Goal: Task Accomplishment & Management: Use online tool/utility

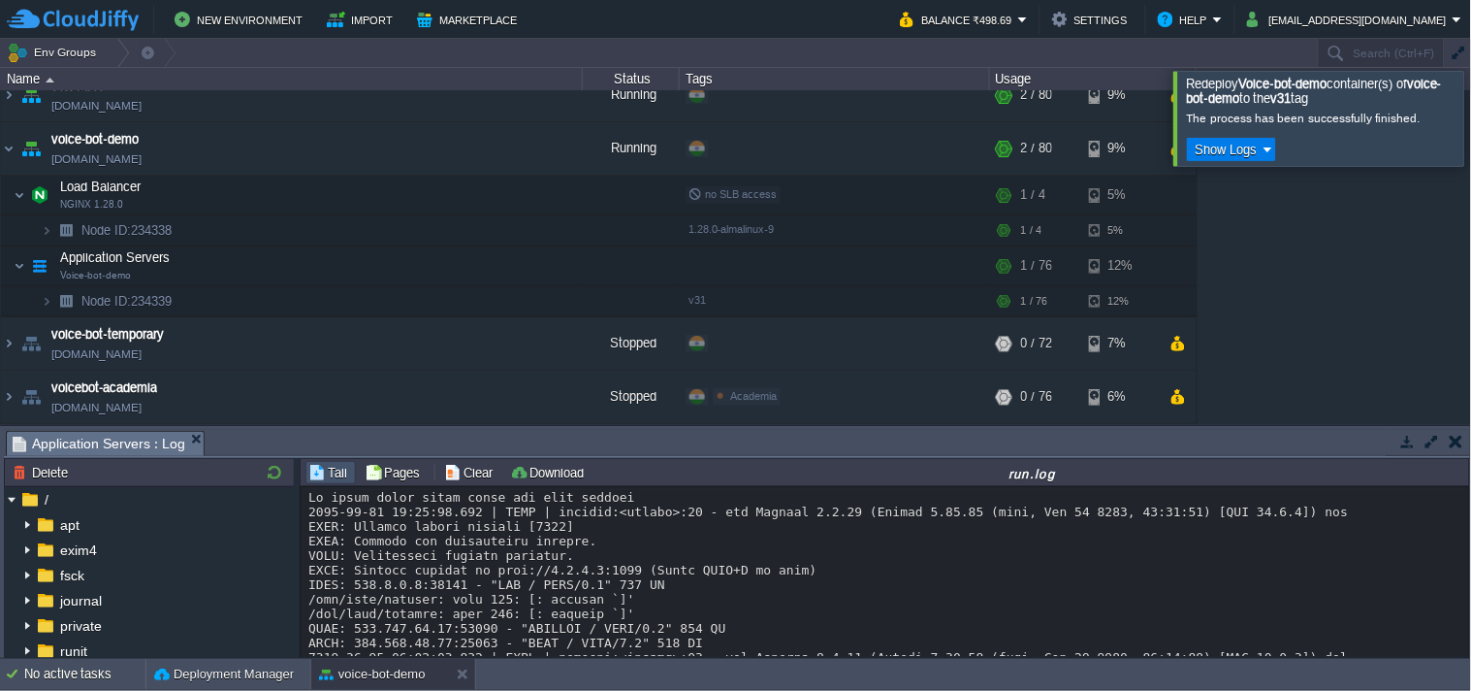
scroll to position [1375, 0]
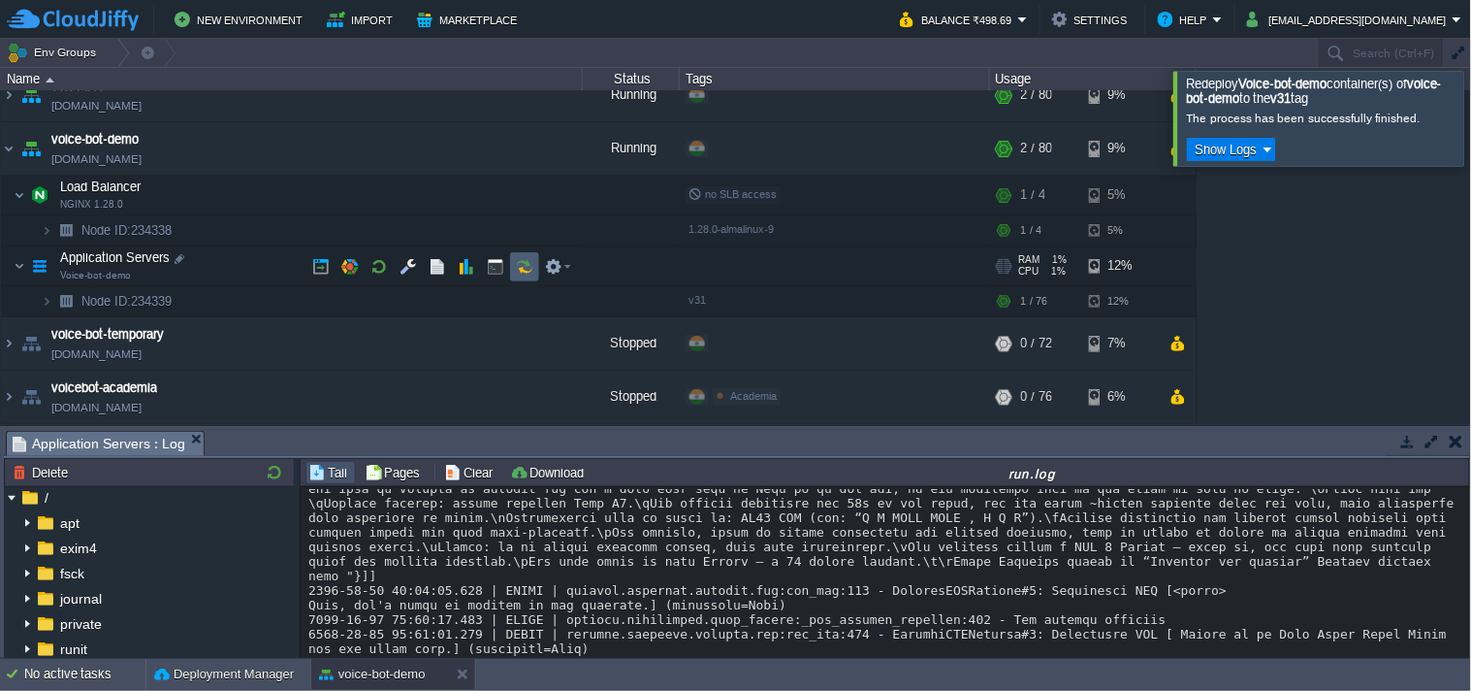
click at [528, 273] on button "button" at bounding box center [524, 266] width 17 height 17
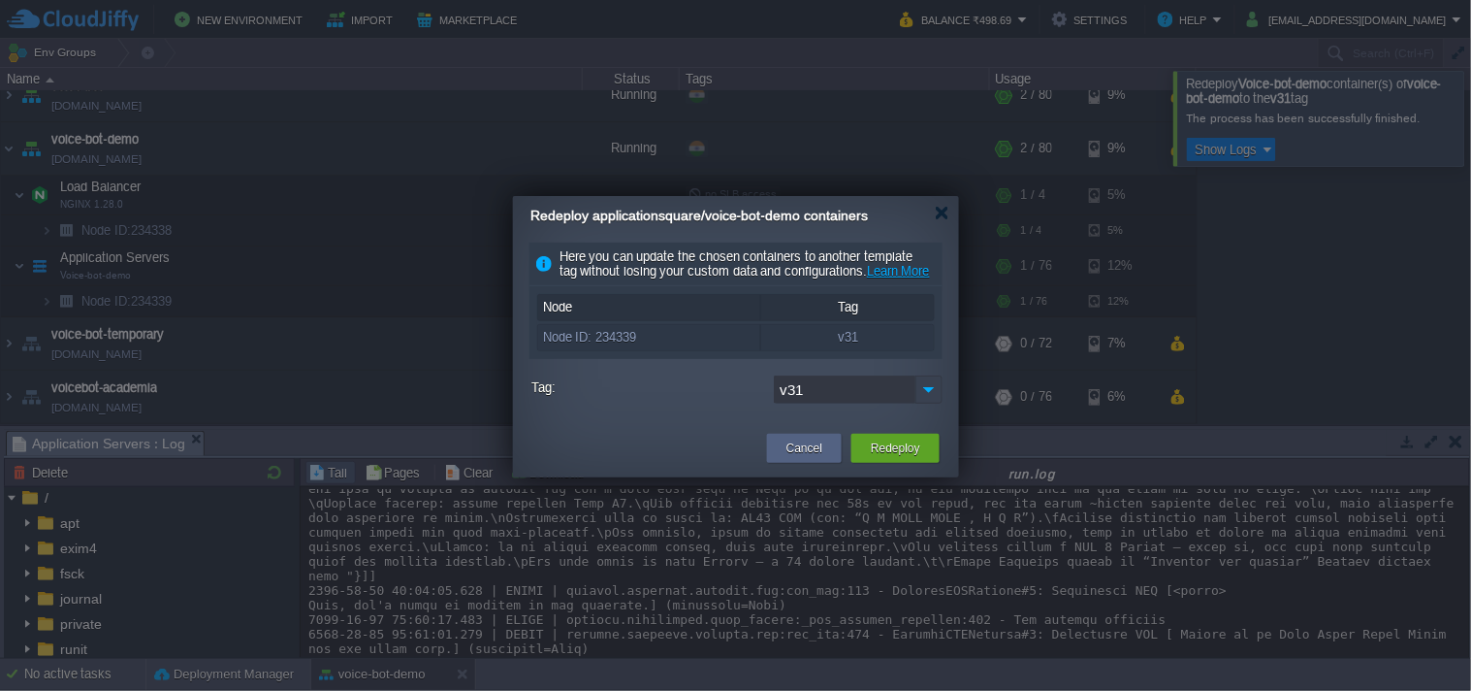
click at [925, 404] on img at bounding box center [929, 389] width 27 height 28
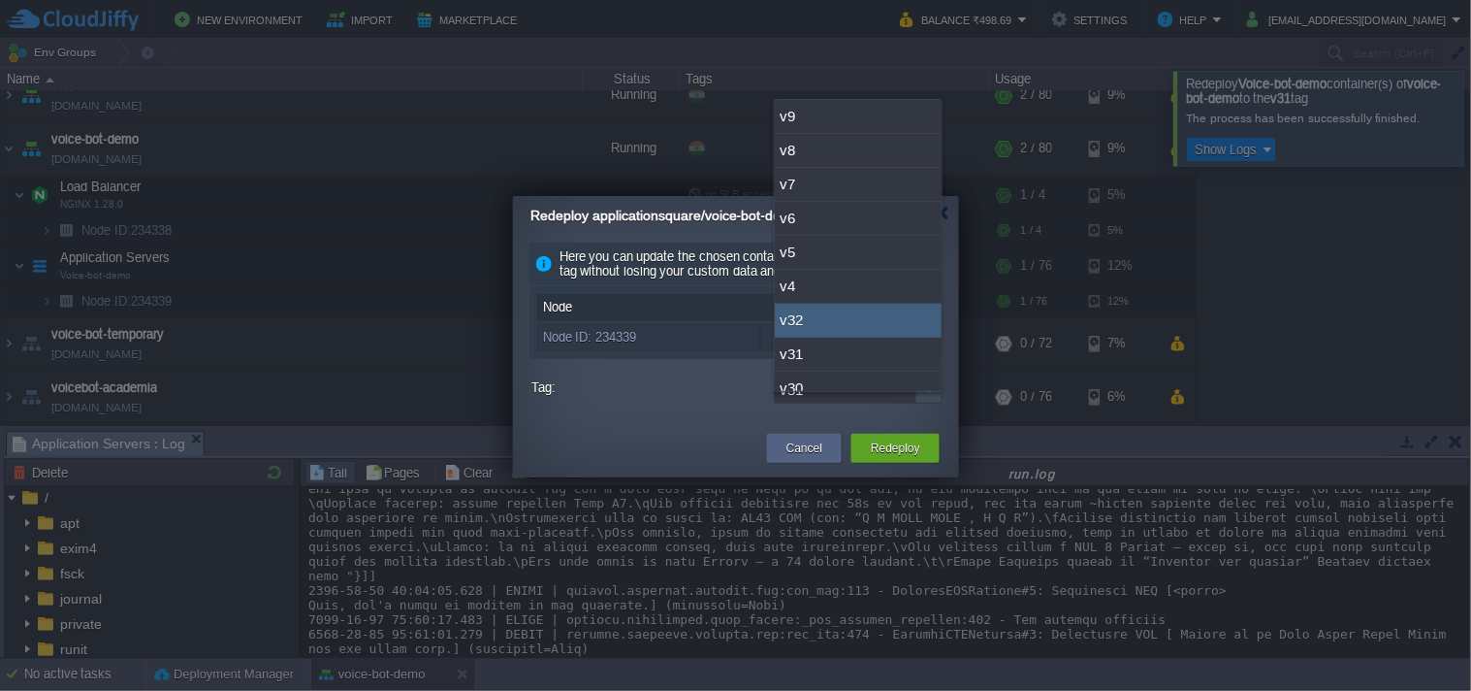
click at [844, 330] on div "v32" at bounding box center [858, 321] width 167 height 34
type input "v32"
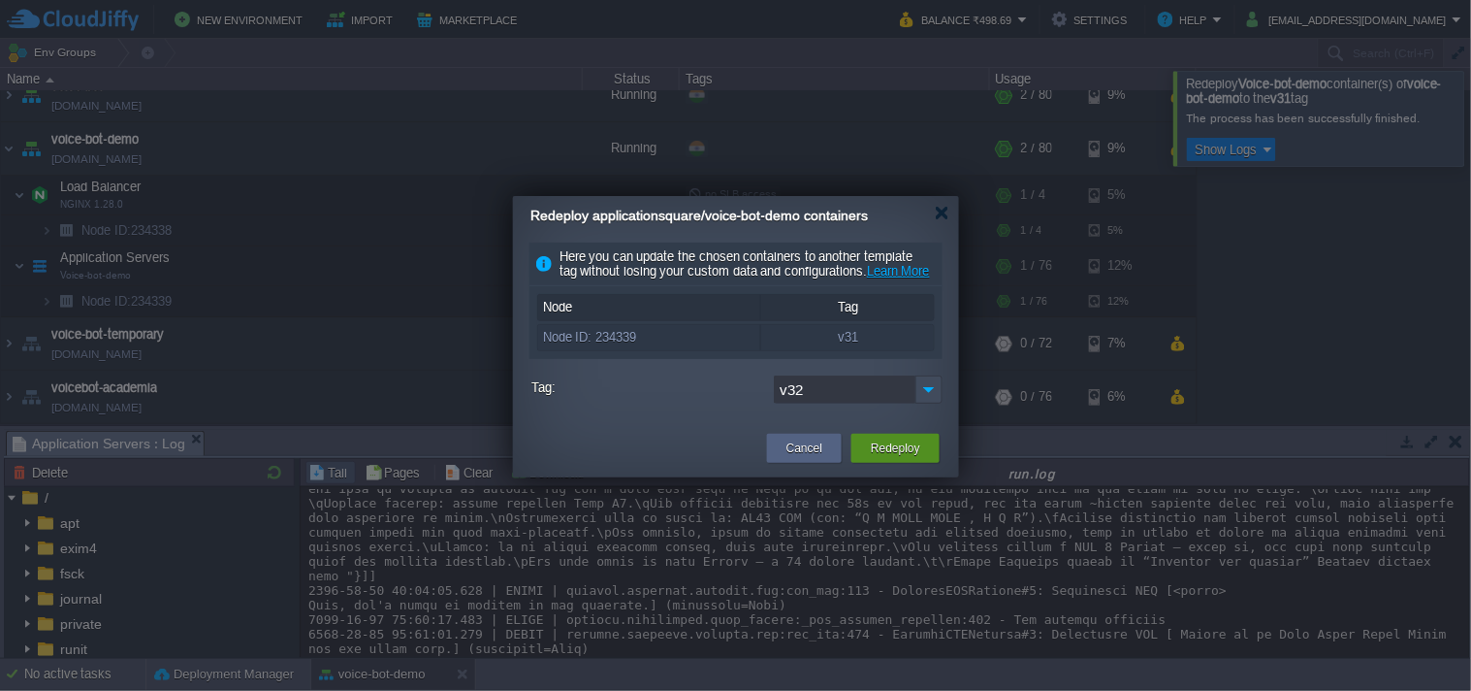
click at [887, 456] on button "Redeploy" at bounding box center [895, 447] width 49 height 19
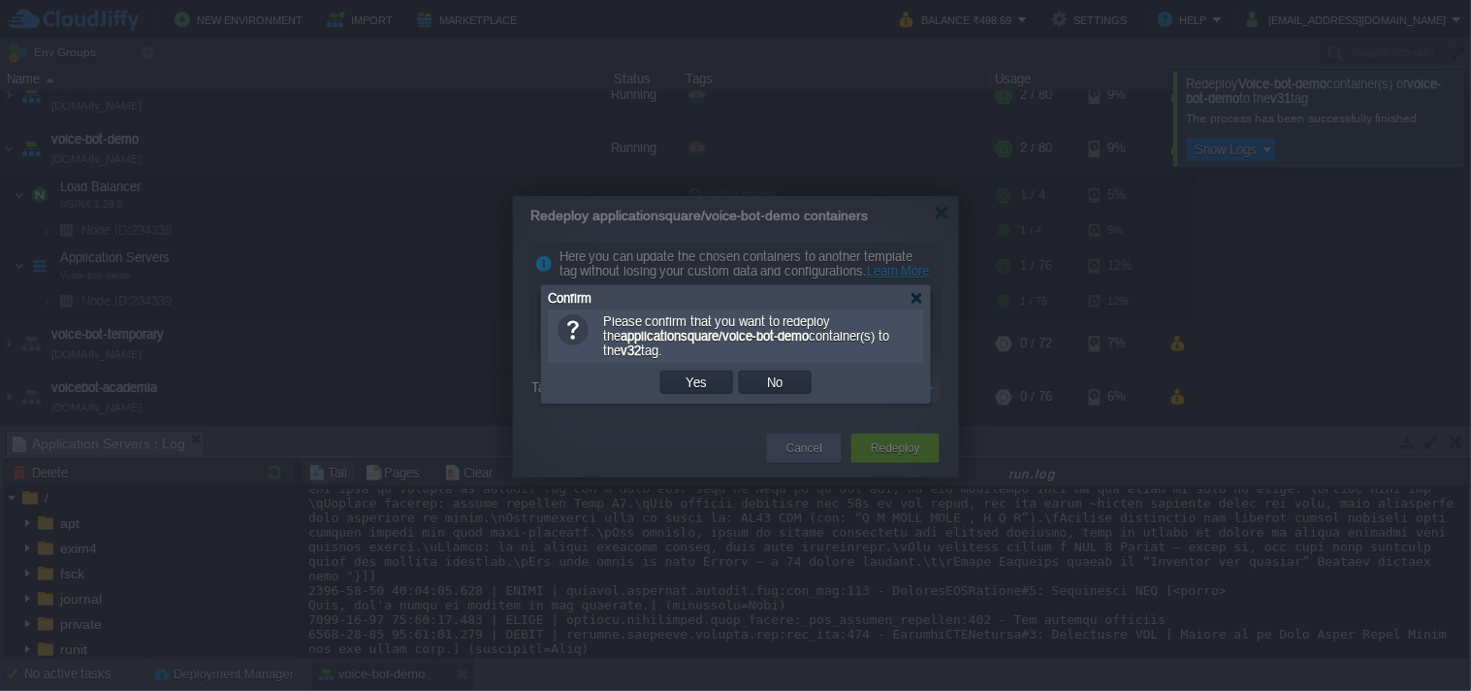
click at [715, 397] on td "Yes" at bounding box center [697, 382] width 79 height 29
click at [713, 383] on td "Yes" at bounding box center [697, 382] width 73 height 23
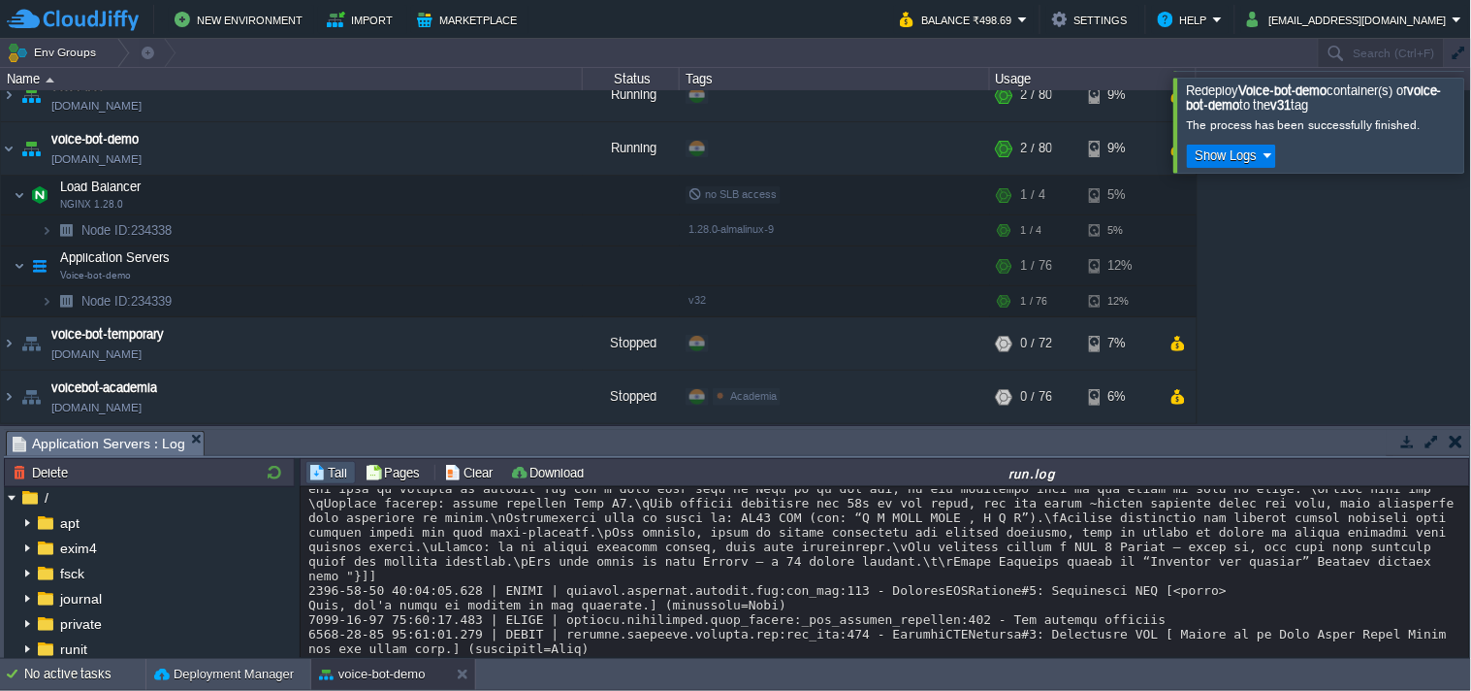
scroll to position [93, 0]
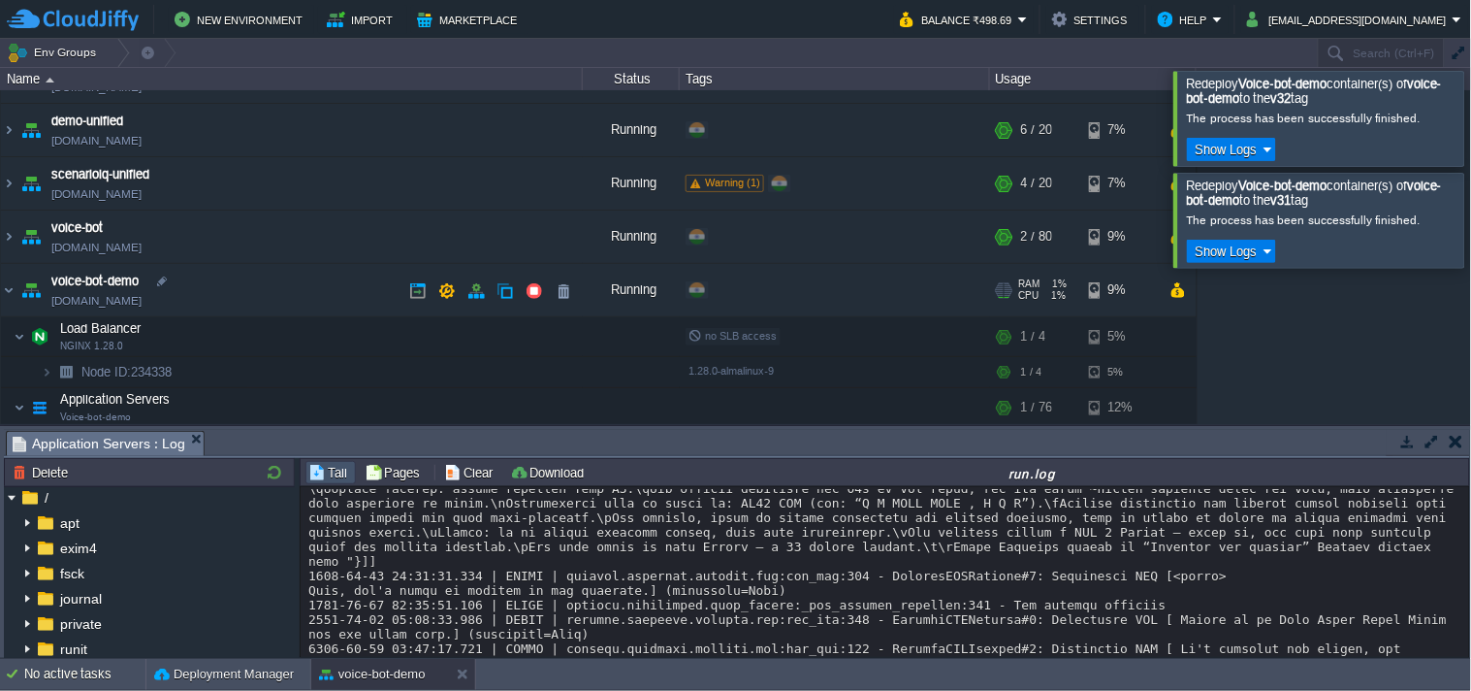
click at [142, 298] on link "[DOMAIN_NAME]" at bounding box center [96, 300] width 90 height 19
click at [142, 302] on link "[DOMAIN_NAME]" at bounding box center [96, 300] width 90 height 19
click at [120, 303] on link "[DOMAIN_NAME]" at bounding box center [96, 300] width 90 height 19
